Goal: Navigation & Orientation: Find specific page/section

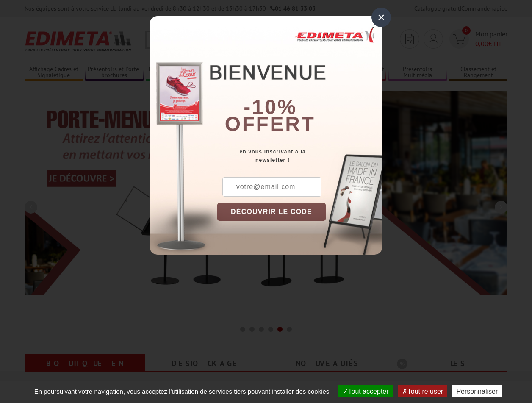
click at [362, 391] on button "Tout accepter" at bounding box center [365, 391] width 55 height 12
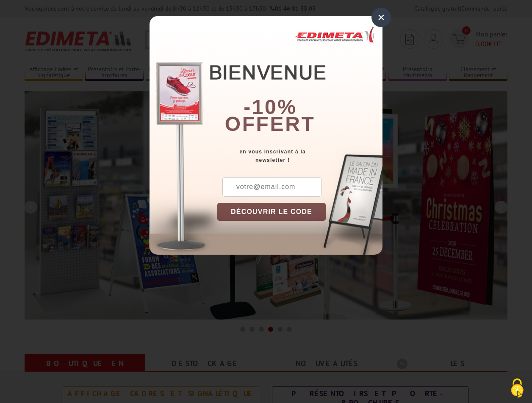
click at [381, 17] on div "×" at bounding box center [380, 17] width 19 height 19
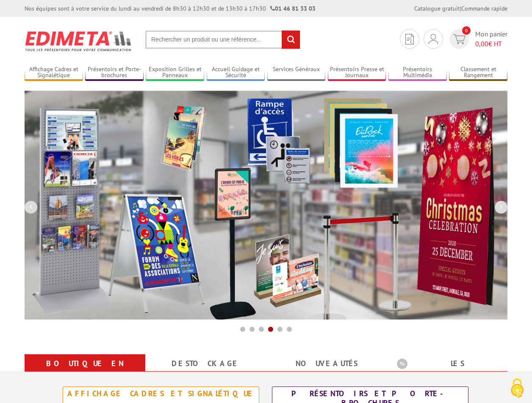
click at [0, 0] on div "Nos équipes sont à votre service du lundi au vendredi de 8h30 à 12h30 et de 13h…" at bounding box center [266, 8] width 532 height 17
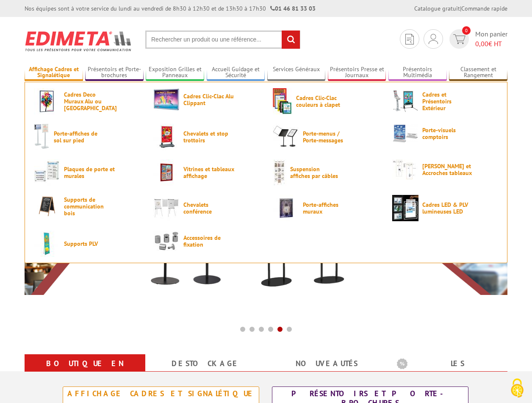
click at [53, 72] on link "Affichage Cadres et Signalétique" at bounding box center [54, 73] width 58 height 14
